Goal: Navigation & Orientation: Find specific page/section

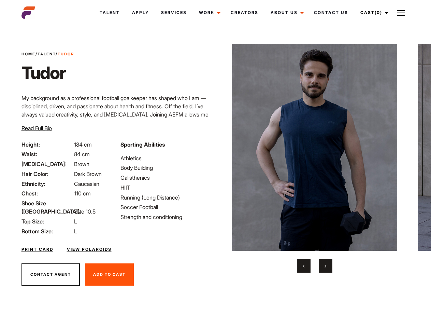
click at [373, 13] on link "Cast (0)" at bounding box center [374, 12] width 38 height 18
click at [401, 13] on img at bounding box center [401, 13] width 8 height 8
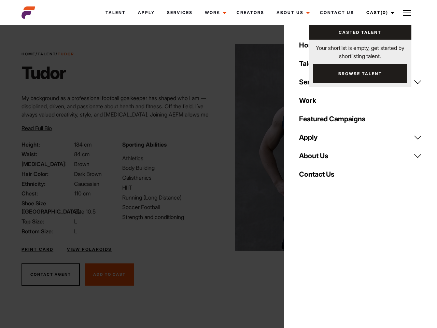
click at [315, 158] on img at bounding box center [318, 147] width 166 height 207
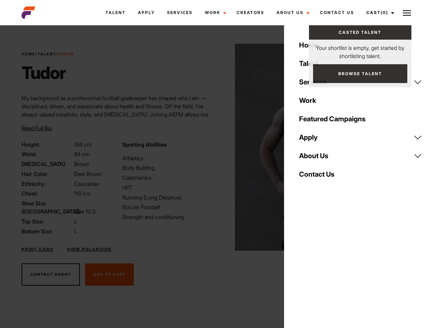
click at [216, 147] on div "Sporting Abilities Athletics Body Building Calisthenics HIIT Running (Long Dist…" at bounding box center [168, 187] width 100 height 95
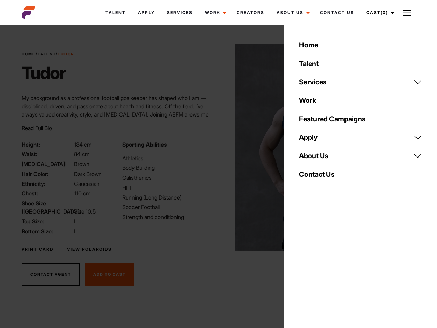
click at [304, 266] on div "Home Talent Services Talent Casting Photography Videography Creative Hair and M…" at bounding box center [360, 164] width 153 height 328
click at [326, 266] on div "Home Talent Services Talent Casting Photography Videography Creative Hair and M…" at bounding box center [360, 164] width 153 height 328
